Goal: Communication & Community: Answer question/provide support

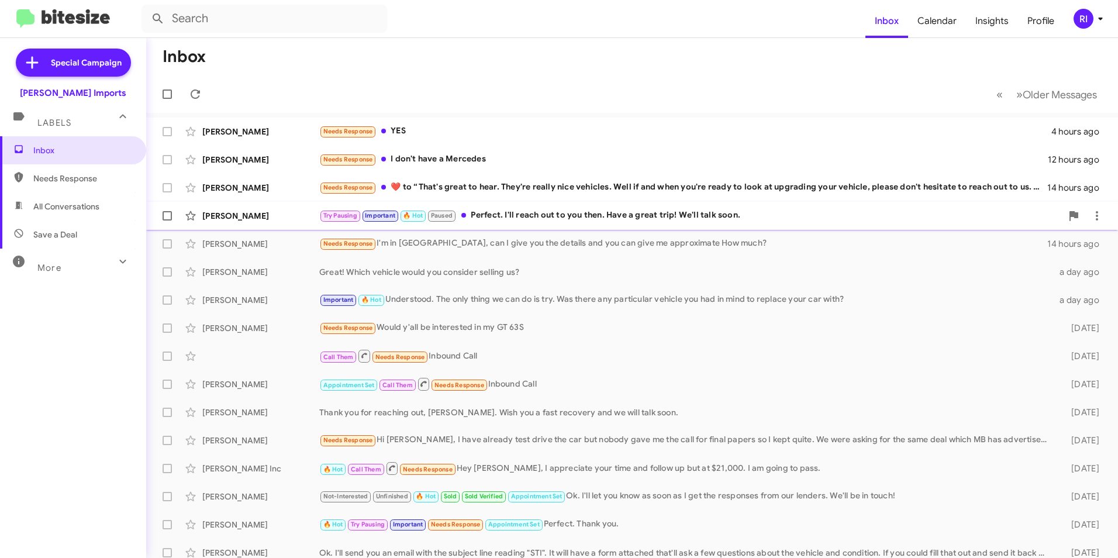
click at [599, 216] on div "Try Pausing Important 🔥 Hot Paused Perfect. I'll reach out to you then. Have a …" at bounding box center [690, 215] width 742 height 13
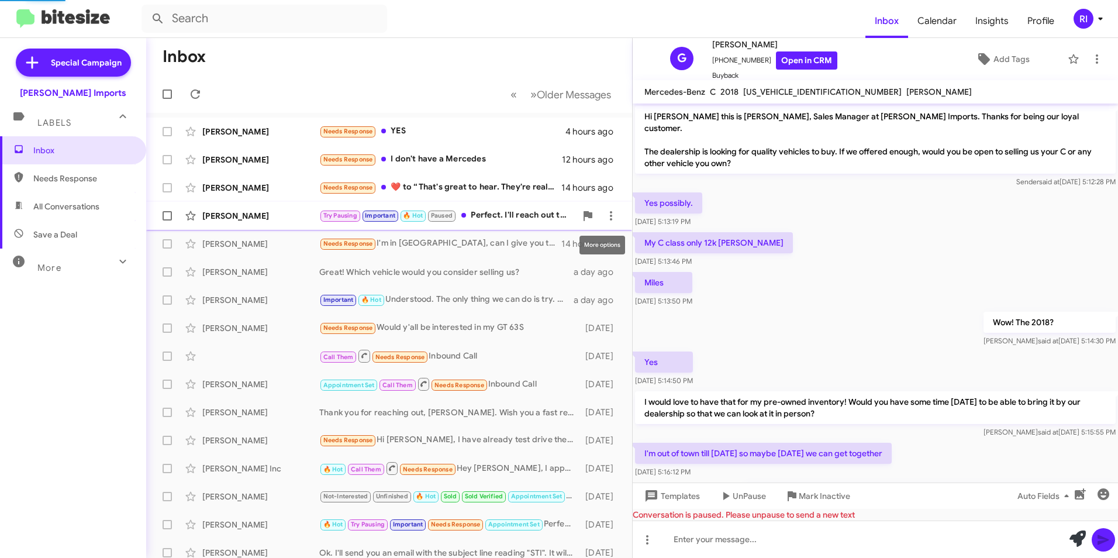
scroll to position [237, 0]
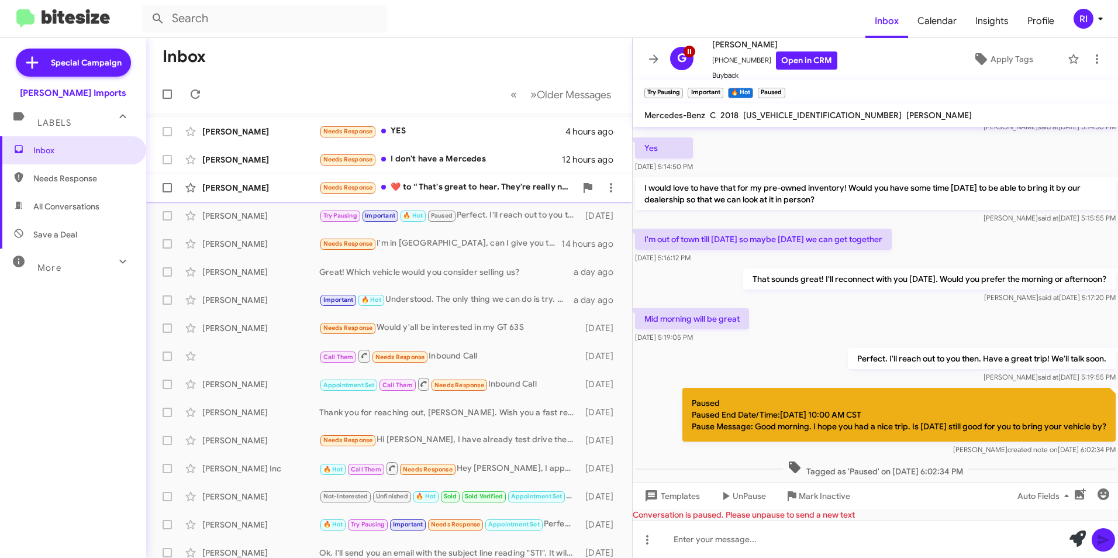
click at [440, 188] on div "Needs Response ​❤️​ to “ That's great to hear. They're really nice vehicles. We…" at bounding box center [447, 187] width 257 height 13
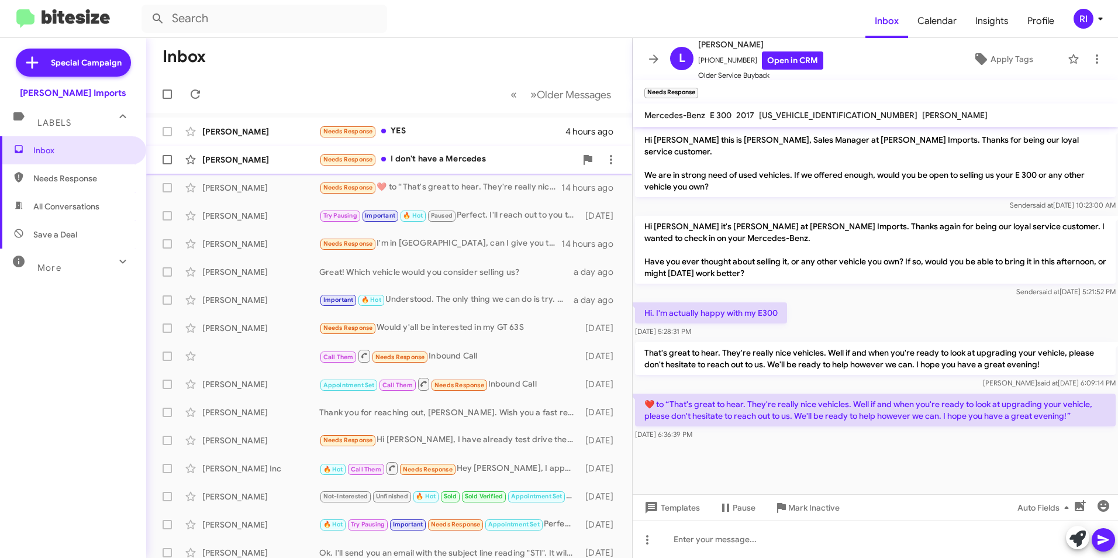
click at [443, 160] on div "Needs Response I don't have a Mercedes" at bounding box center [447, 159] width 257 height 13
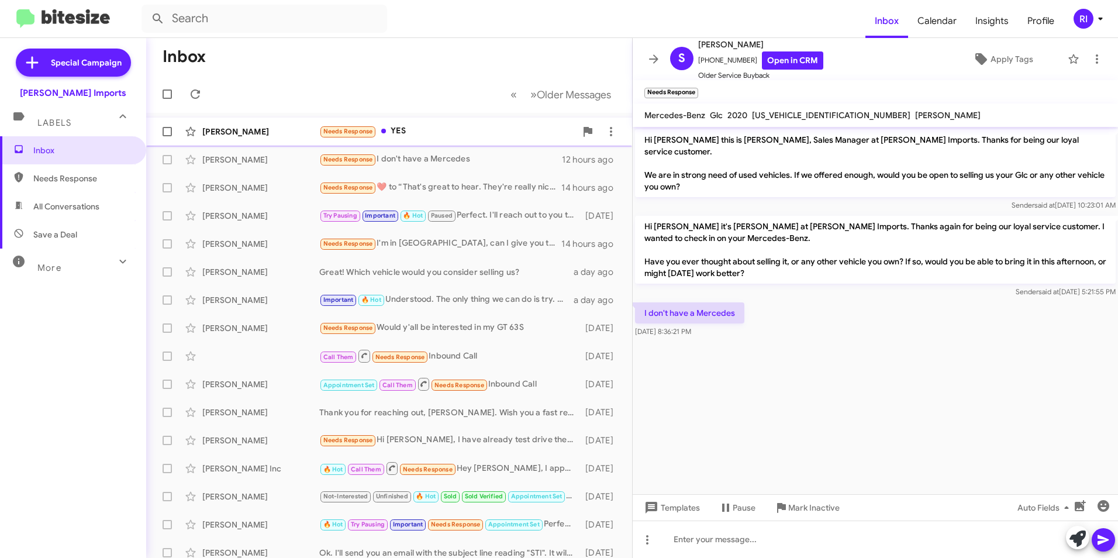
click at [420, 126] on div "Needs Response YES" at bounding box center [447, 131] width 257 height 13
